Goal: Obtain resource: Obtain resource

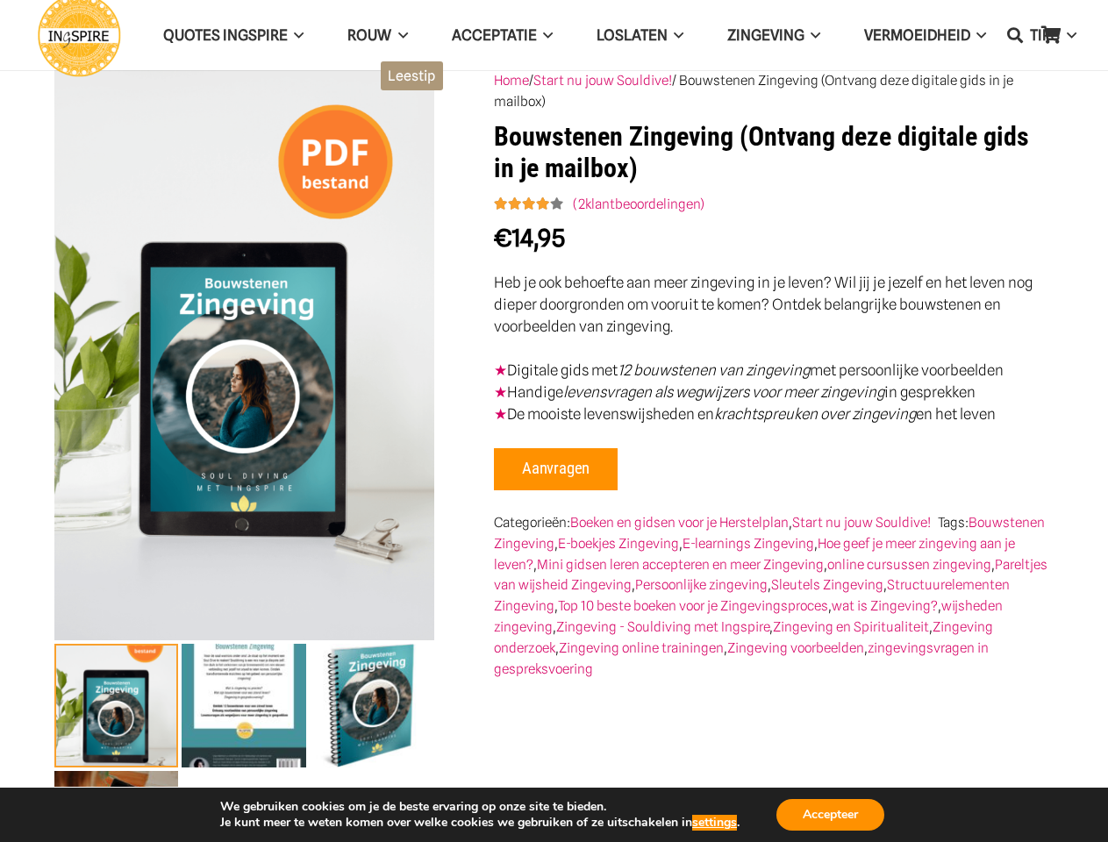
click at [553, 421] on p "★ Digitale gids met 12 bouwstenen van zingeving met persoonlijke voorbeelden ★ …" at bounding box center [774, 393] width 560 height 66
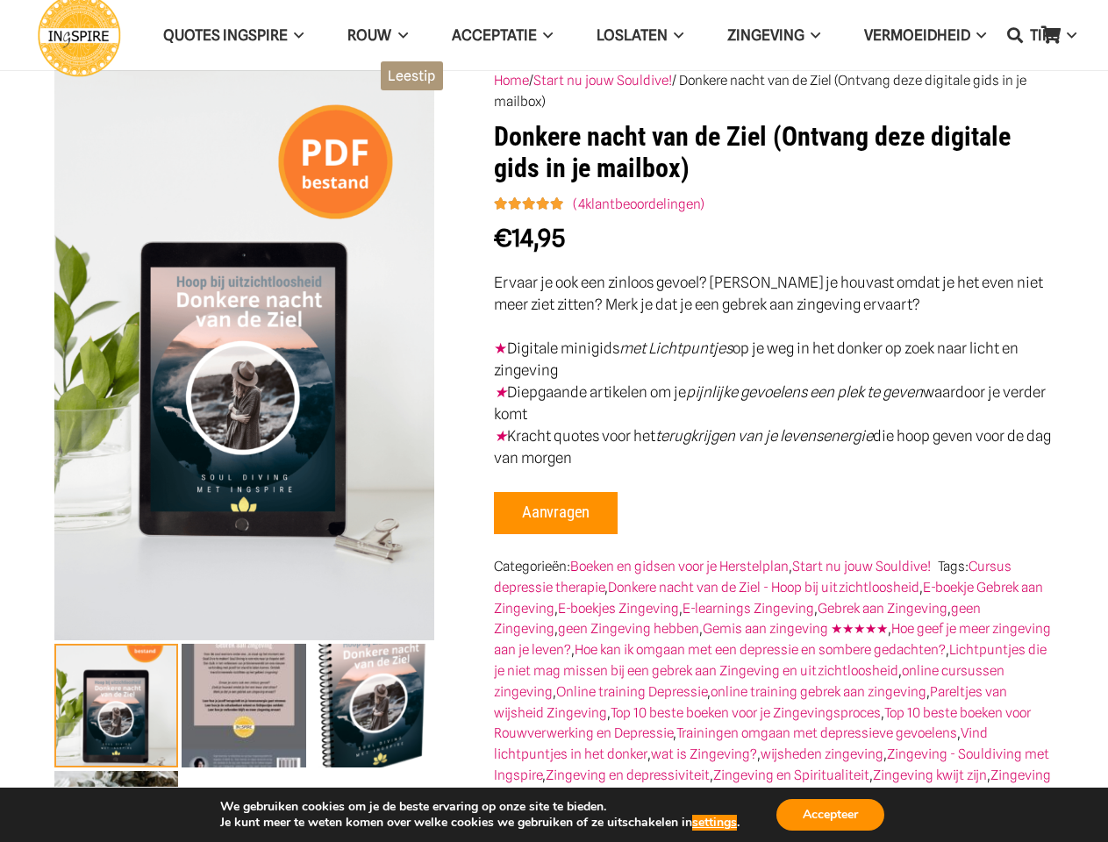
click at [553, 421] on p "★ Digitale minigids met Lichtpuntjes op je weg in het donker op zoek naar licht…" at bounding box center [774, 404] width 560 height 132
click at [1015, 35] on icon "Zoeken" at bounding box center [1015, 35] width 16 height 44
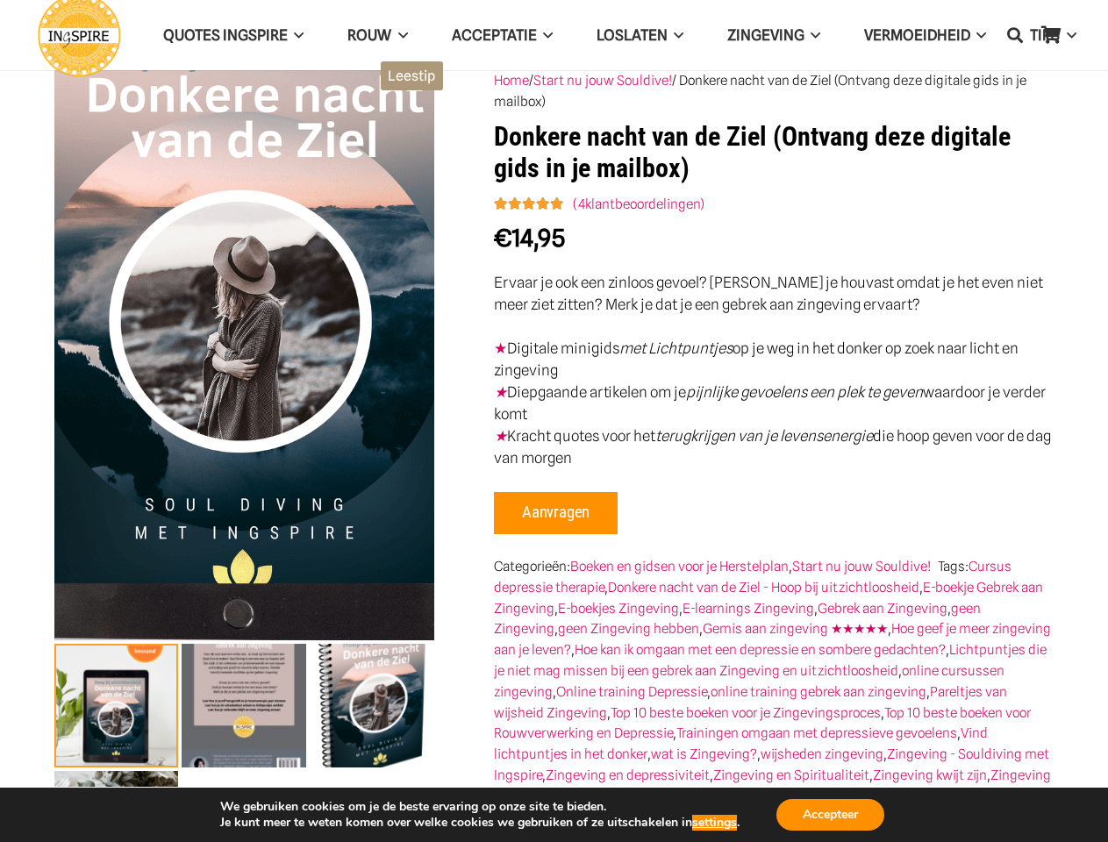
click at [244, 456] on img at bounding box center [243, 223] width 877 height 1316
click at [404, 100] on link "Afbeeldinggalerij in volledig scherm bekijken" at bounding box center [405, 100] width 60 height 60
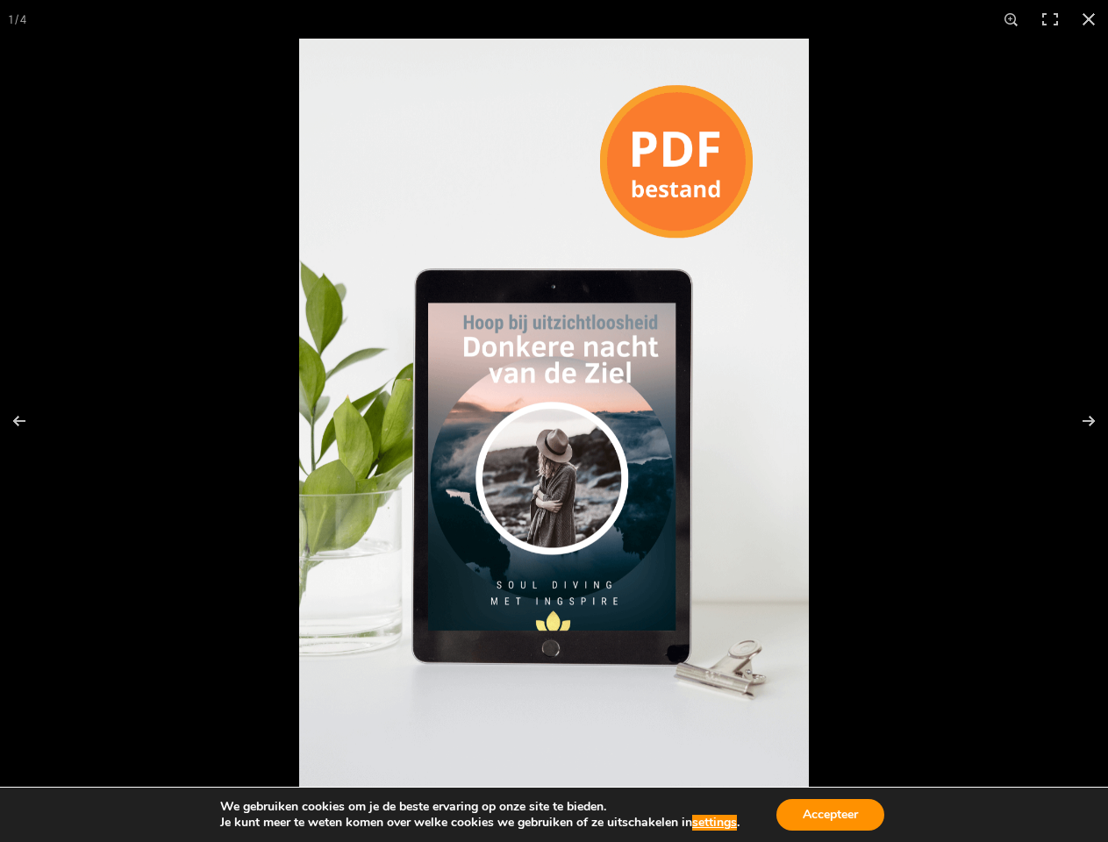
click at [244, 742] on div at bounding box center [554, 421] width 1108 height 842
